Goal: Navigation & Orientation: Understand site structure

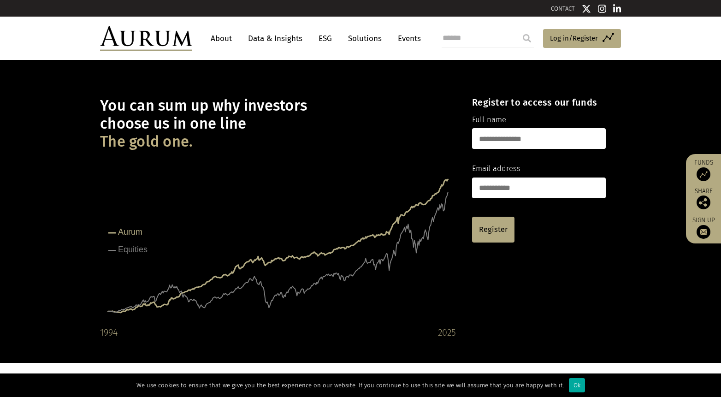
click at [225, 35] on link "About" at bounding box center [221, 38] width 30 height 17
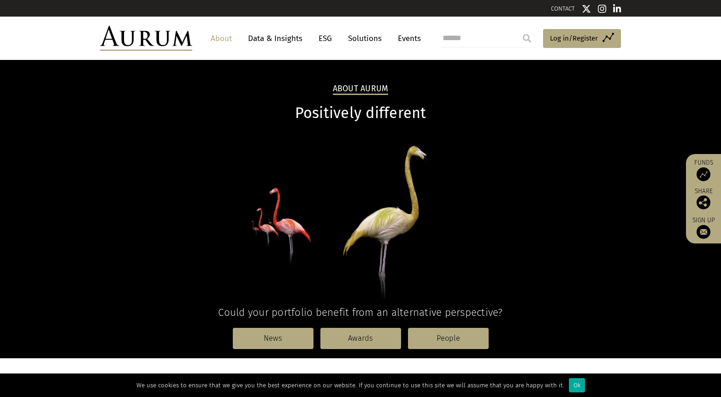
click at [256, 41] on link "Data & Insights" at bounding box center [276, 38] width 64 height 17
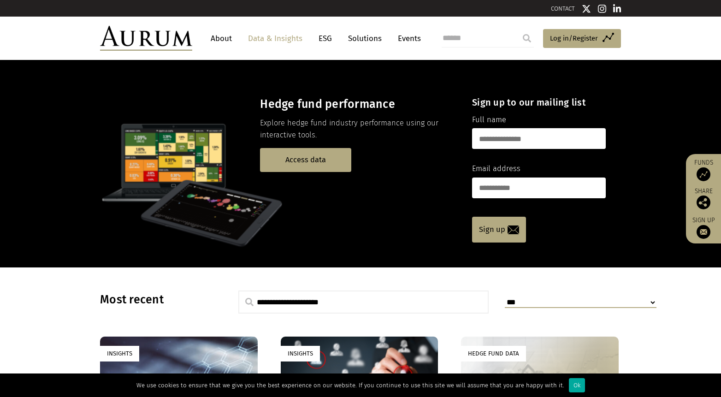
click at [372, 37] on link "Solutions" at bounding box center [365, 38] width 43 height 17
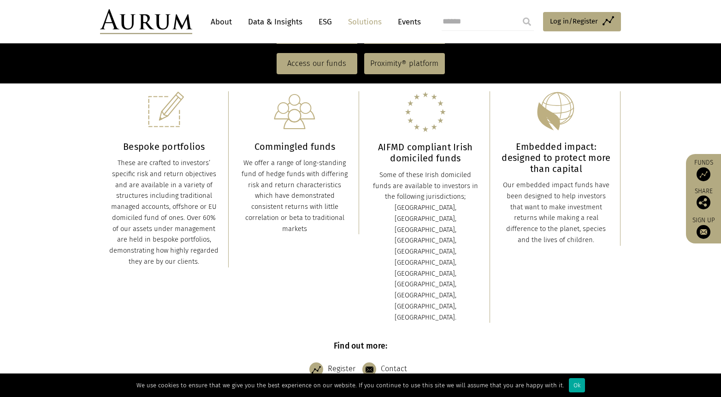
scroll to position [217, 0]
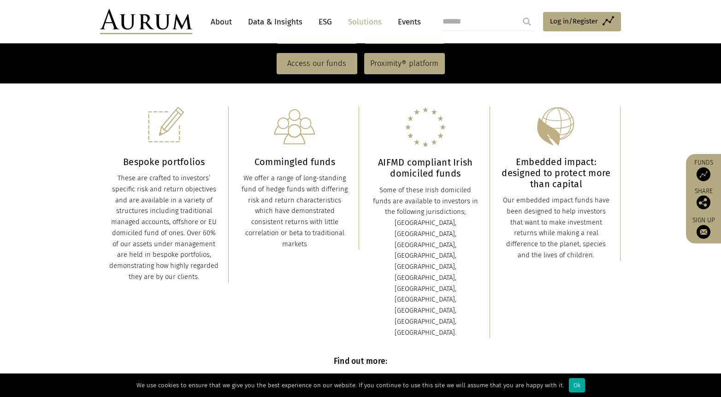
click at [225, 18] on link "About" at bounding box center [221, 21] width 30 height 17
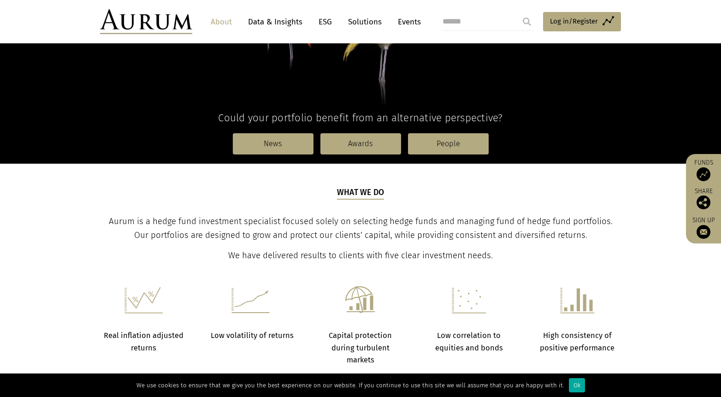
scroll to position [58, 0]
